Goal: Transaction & Acquisition: Book appointment/travel/reservation

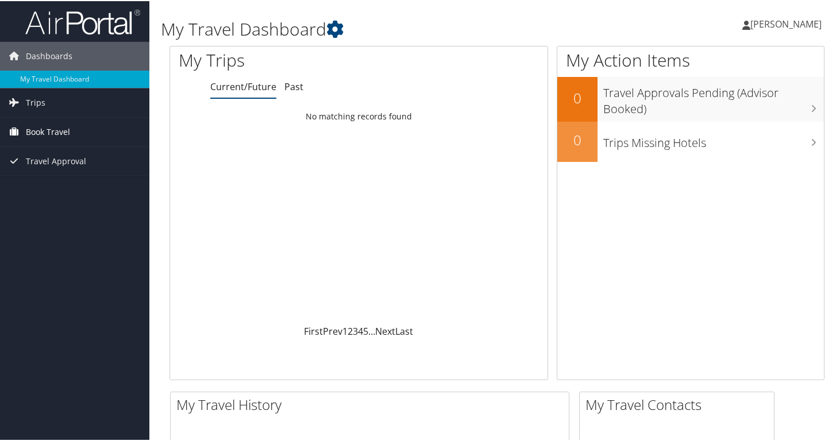
click at [64, 137] on span "Book Travel" at bounding box center [48, 131] width 44 height 29
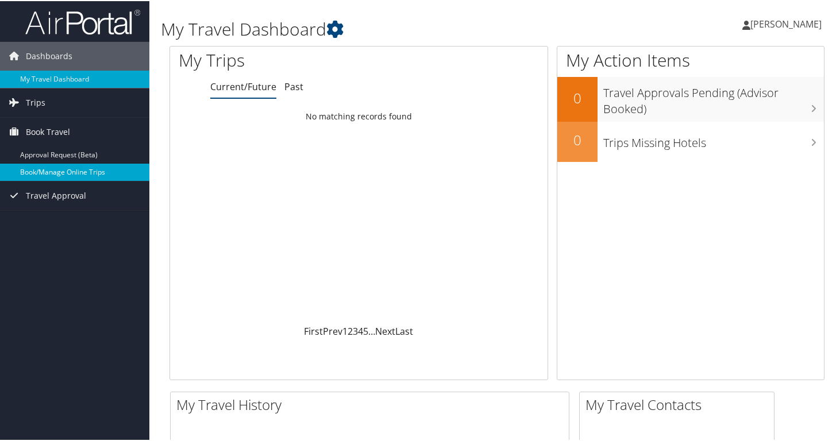
click at [55, 170] on link "Book/Manage Online Trips" at bounding box center [74, 171] width 149 height 17
